Goal: Information Seeking & Learning: Learn about a topic

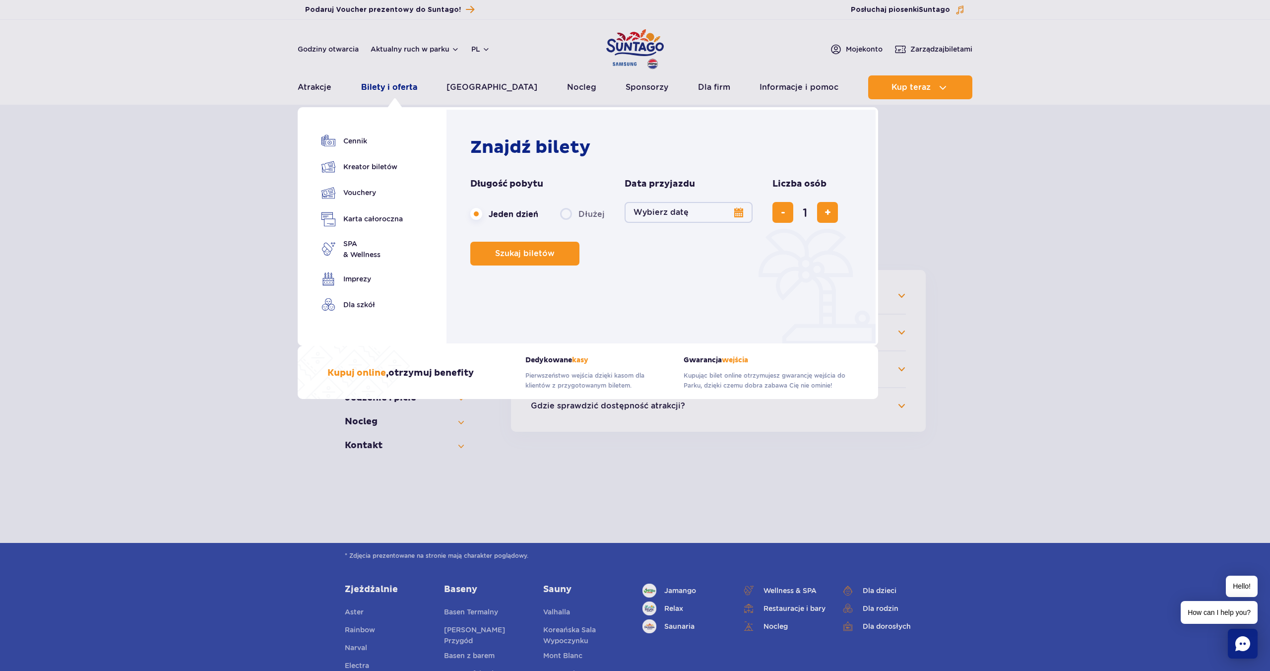
click at [403, 94] on link "Bilety i oferta" at bounding box center [389, 87] width 56 height 24
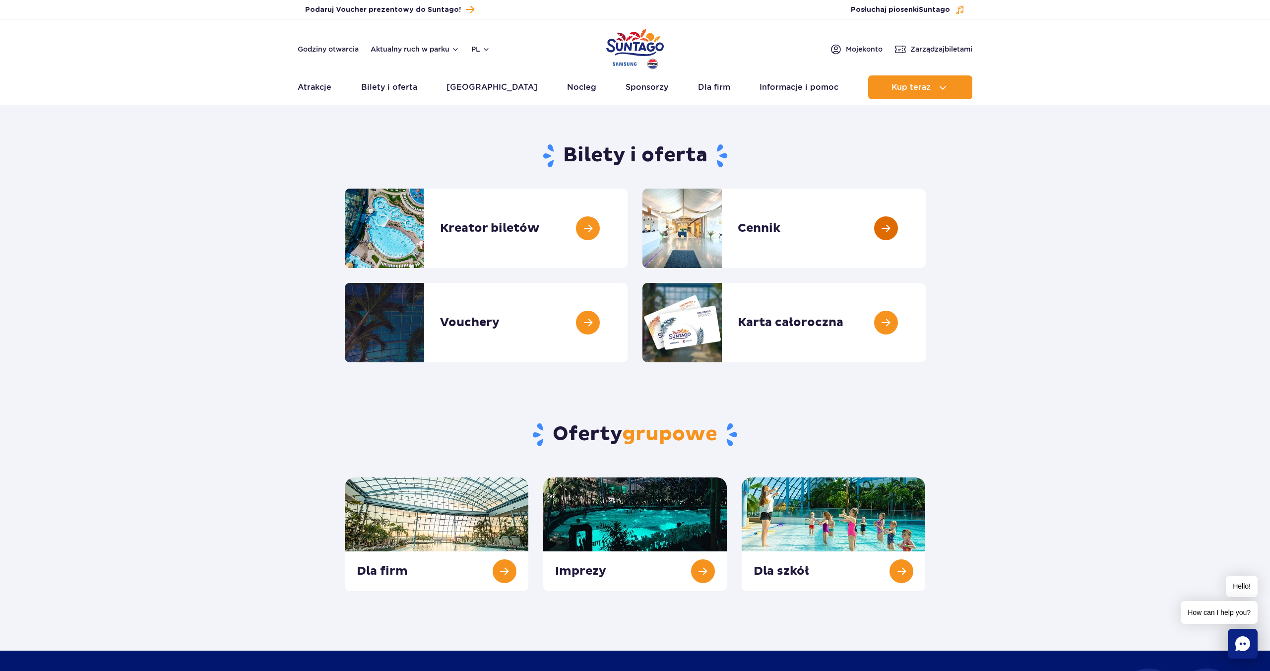
click at [926, 228] on link at bounding box center [926, 228] width 0 height 79
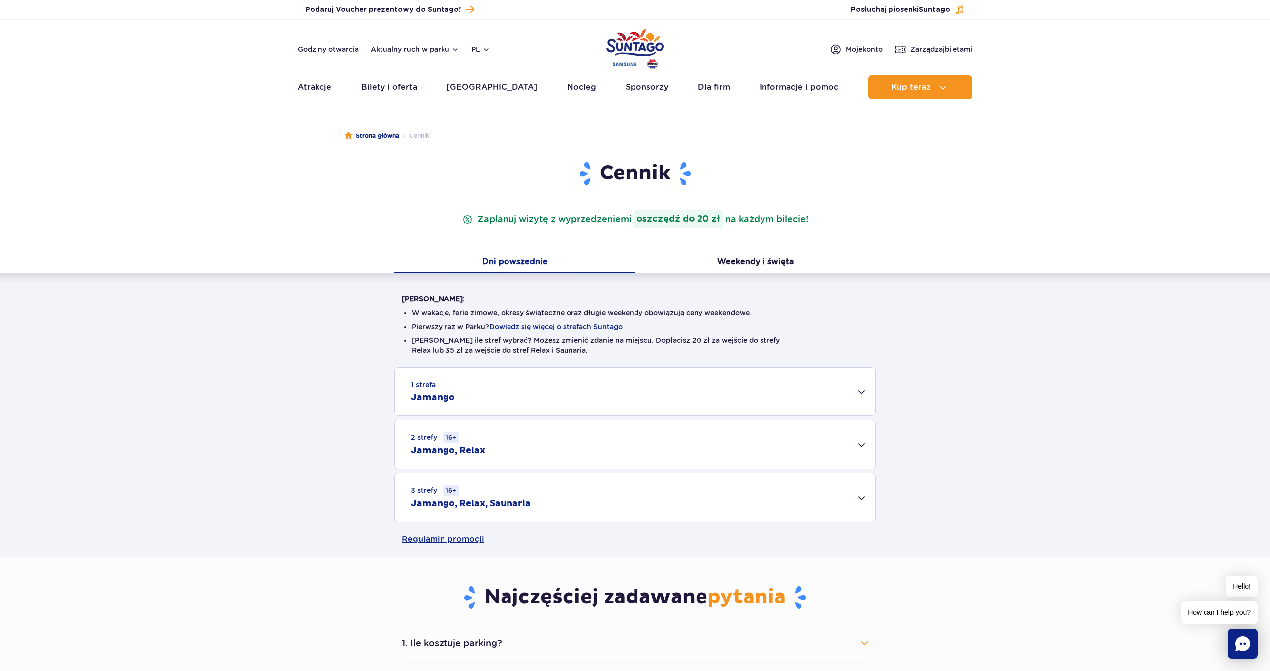
click at [636, 218] on strong "oszczędź do 20 zł" at bounding box center [679, 219] width 90 height 18
click at [467, 217] on p "Zaplanuj wizytę z wyprzedzeniem i oszczędź do 20 zł na każdym bilecie!" at bounding box center [636, 219] width 350 height 18
click at [763, 262] on button "Weekendy i święta" at bounding box center [755, 262] width 241 height 21
click at [594, 325] on button "Dowiedz się więcej o strefach Suntago" at bounding box center [555, 327] width 133 height 8
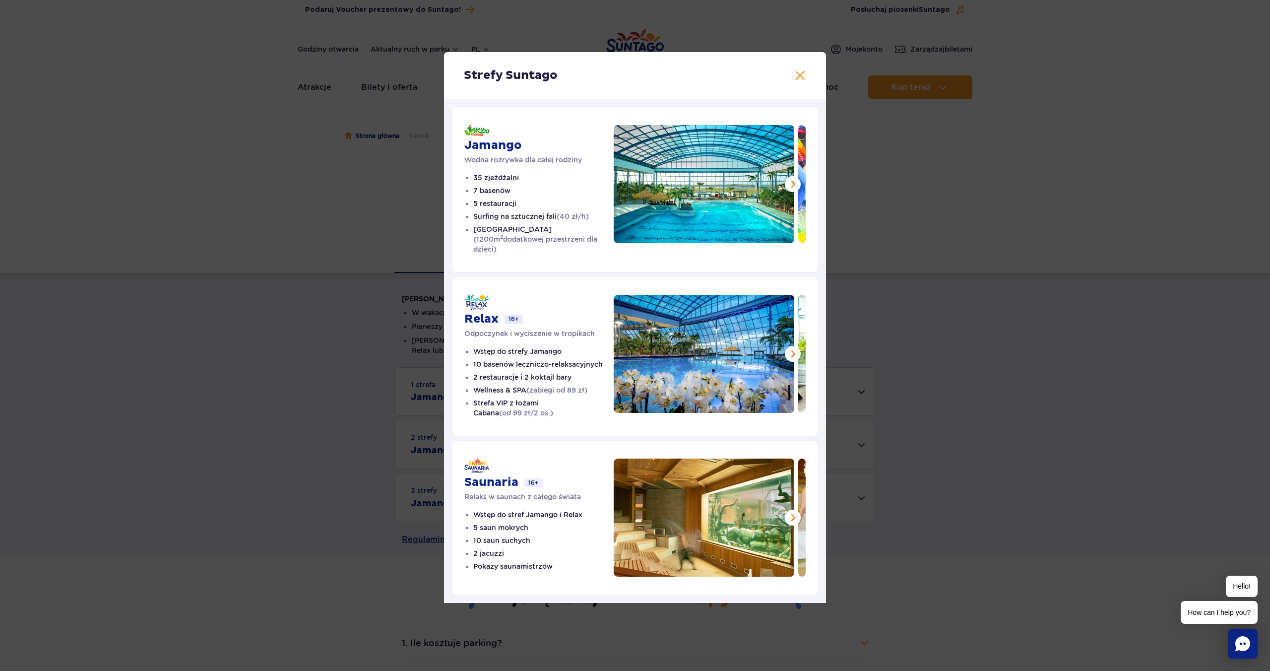
click at [907, 266] on div "Strefy Suntago [PERSON_NAME] rozrywka dla całej rodziny 35 zjeżdżalni 7 basenów…" at bounding box center [635, 327] width 1270 height 655
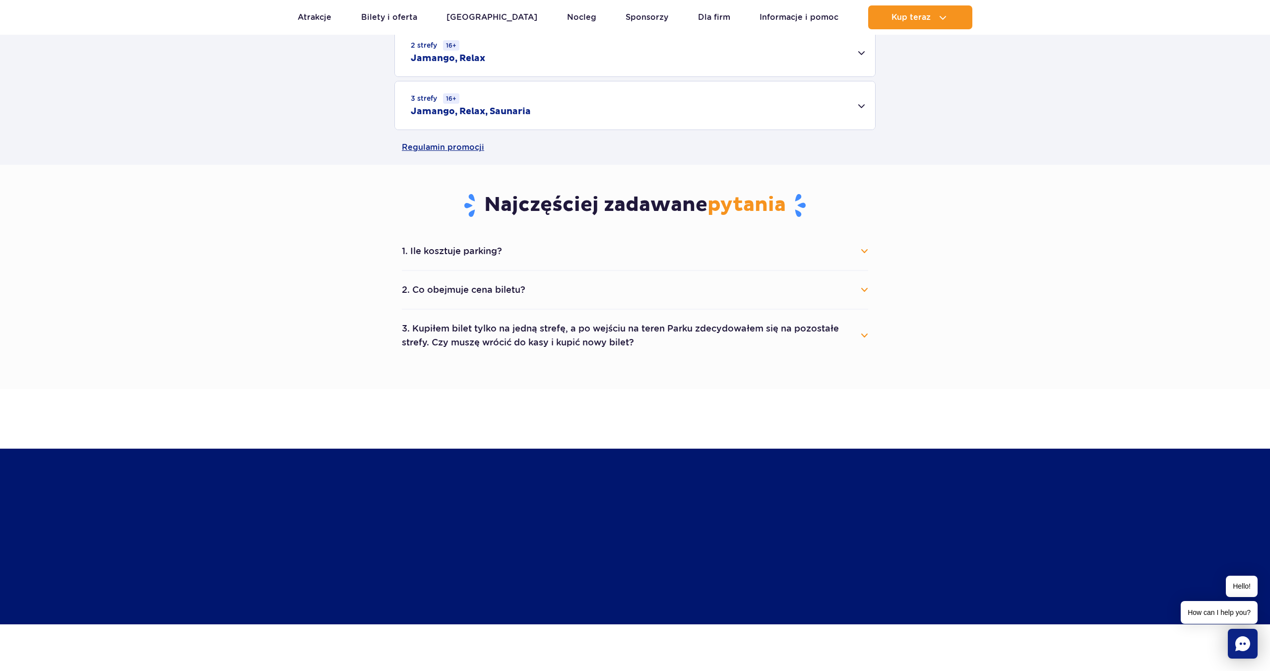
scroll to position [417, 0]
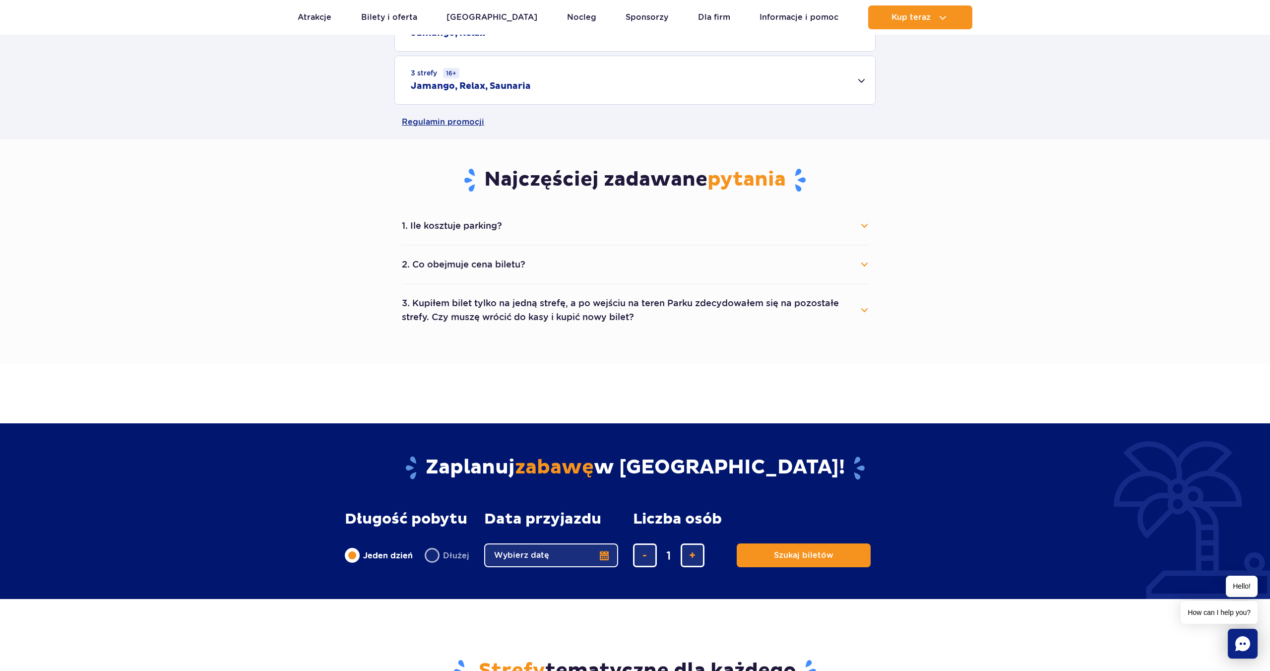
click at [524, 266] on button "2. Co obejmuje cena biletu?" at bounding box center [635, 265] width 467 height 22
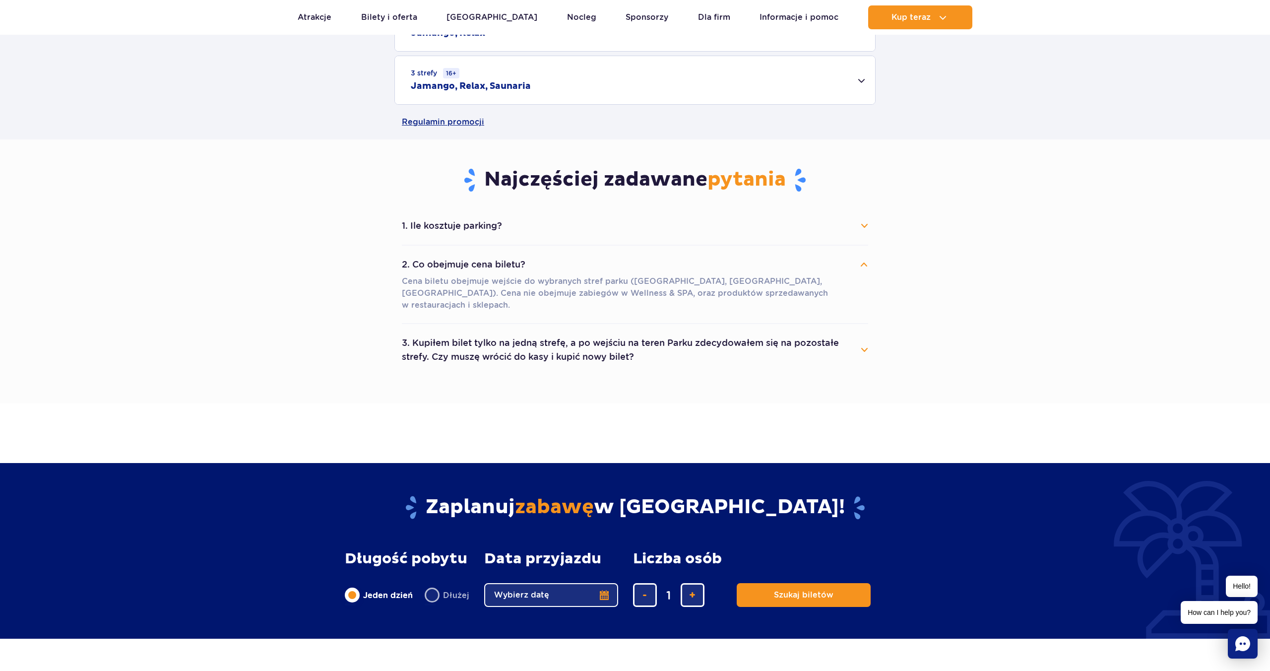
click at [566, 228] on button "1. Ile kosztuje parking?" at bounding box center [635, 226] width 467 height 22
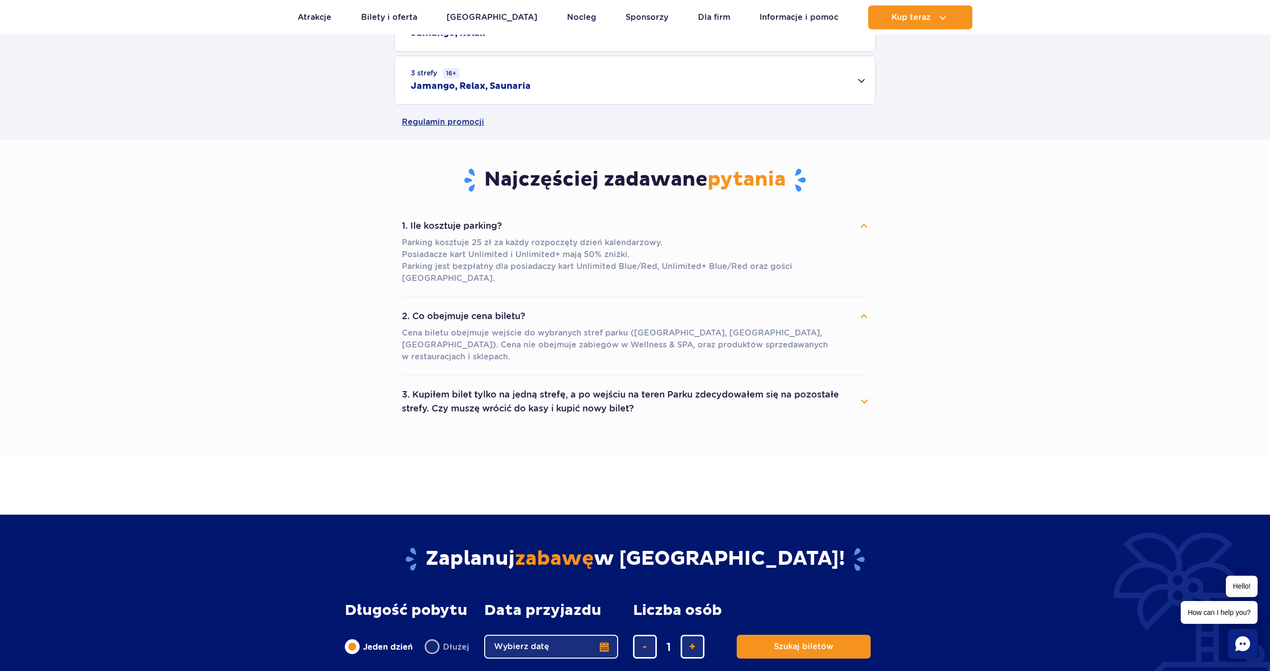
click at [699, 384] on button "3. Kupiłem bilet tylko na jedną strefę, a po wejściu na teren Parku zdecydowałe…" at bounding box center [635, 402] width 467 height 36
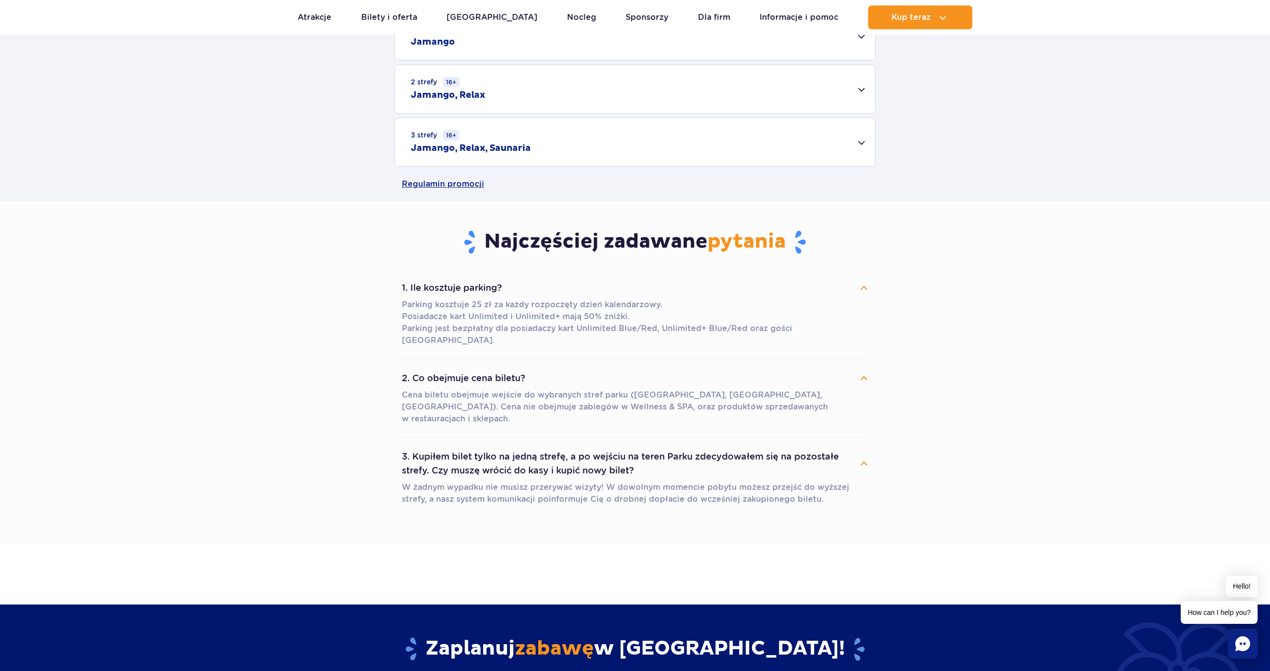
scroll to position [328, 0]
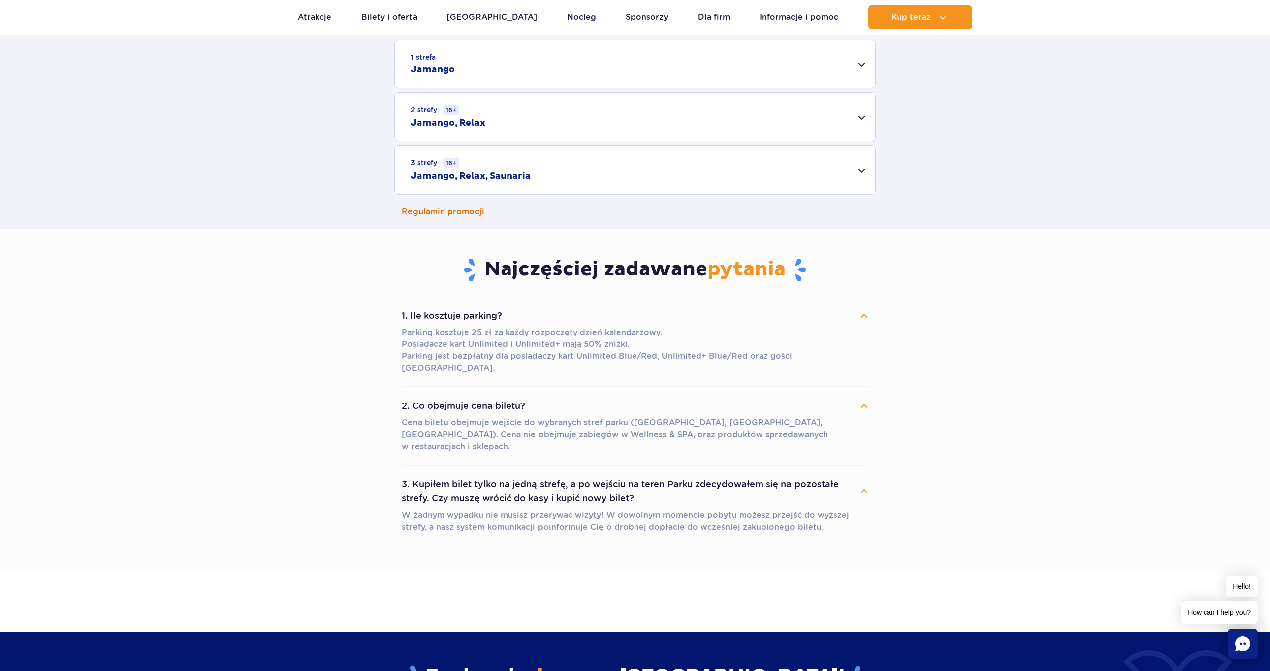
click at [475, 210] on link "Regulamin promocji" at bounding box center [635, 212] width 467 height 35
